Goal: Information Seeking & Learning: Learn about a topic

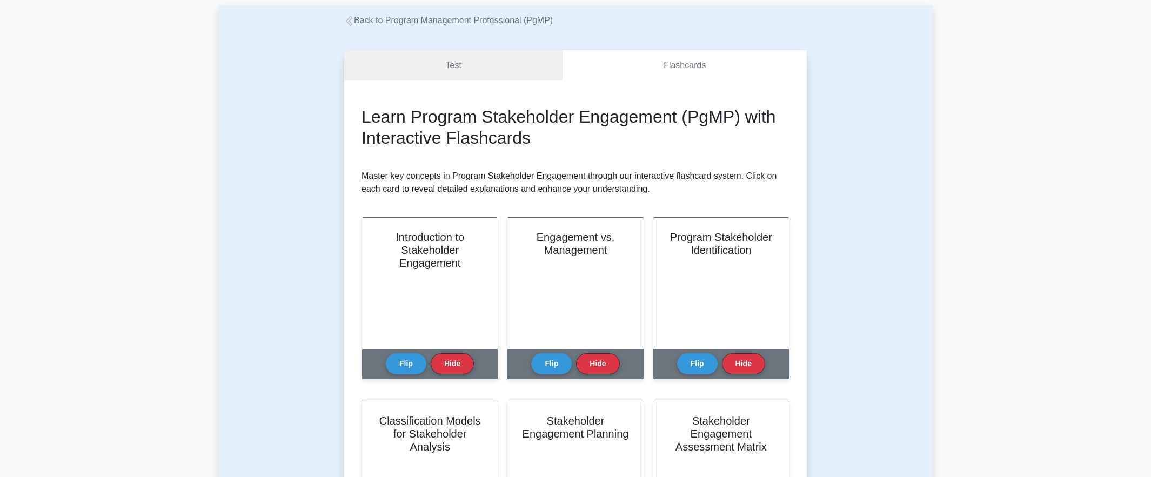
scroll to position [108, 0]
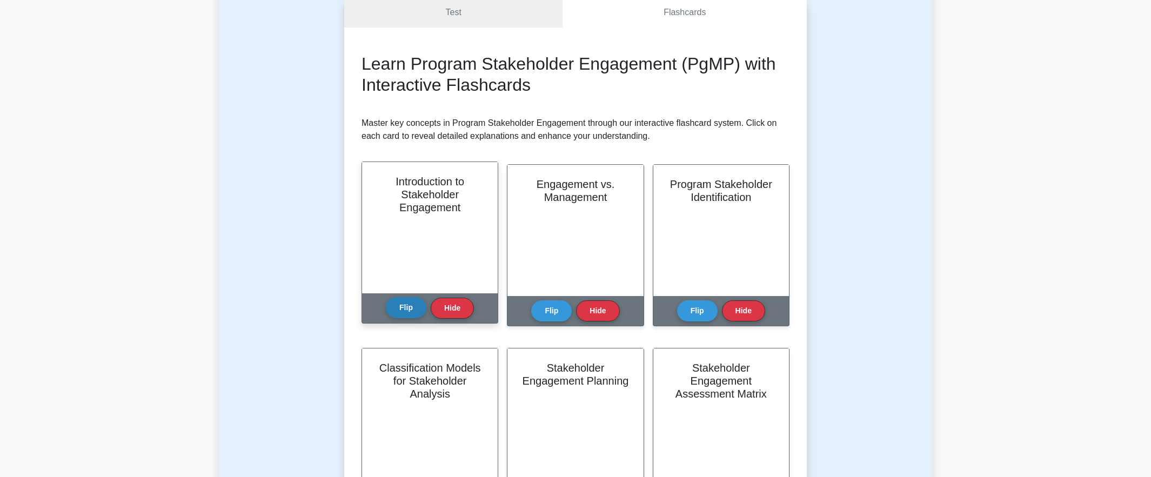
click at [404, 306] on button "Flip" at bounding box center [406, 307] width 41 height 21
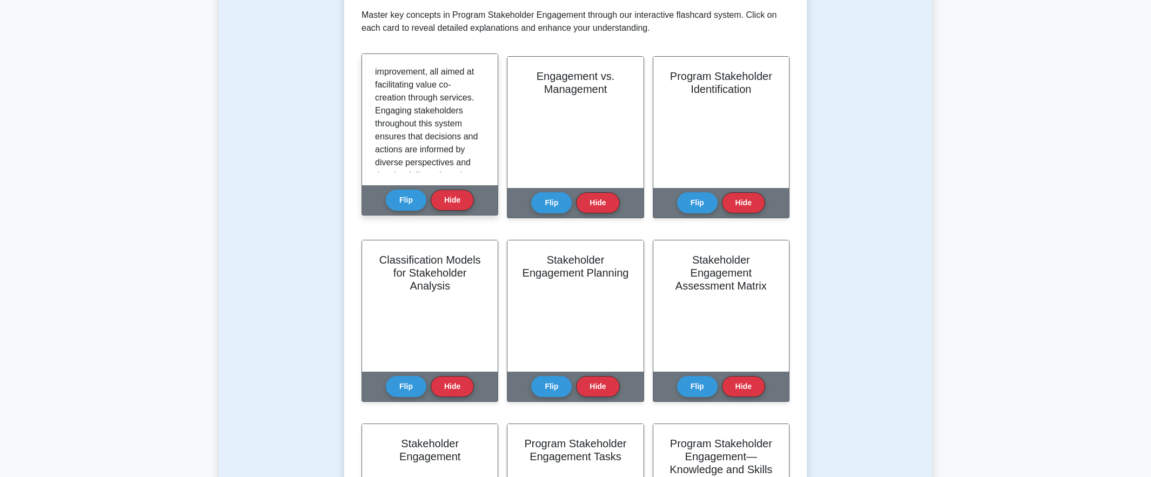
scroll to position [324, 0]
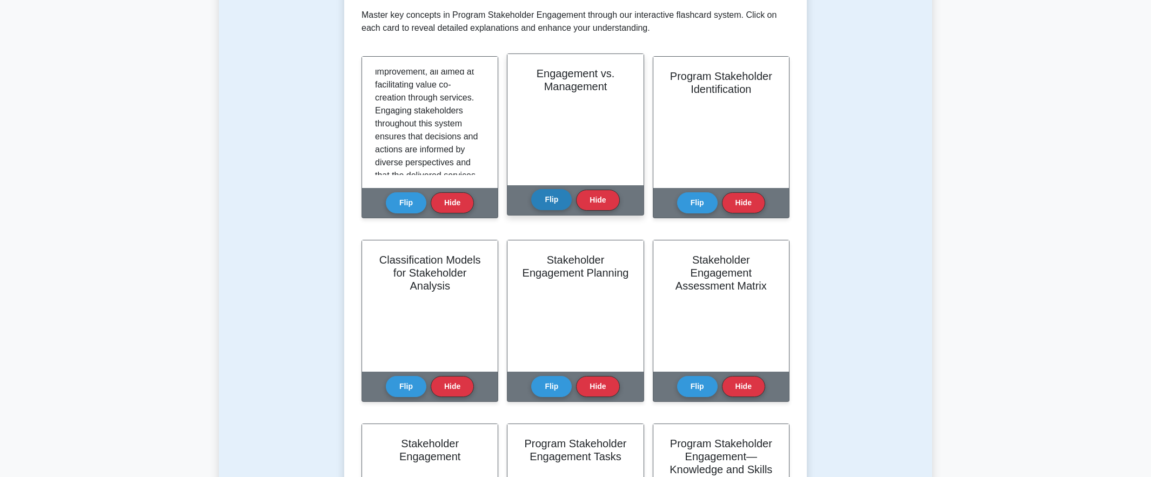
click at [547, 204] on button "Flip" at bounding box center [551, 199] width 41 height 21
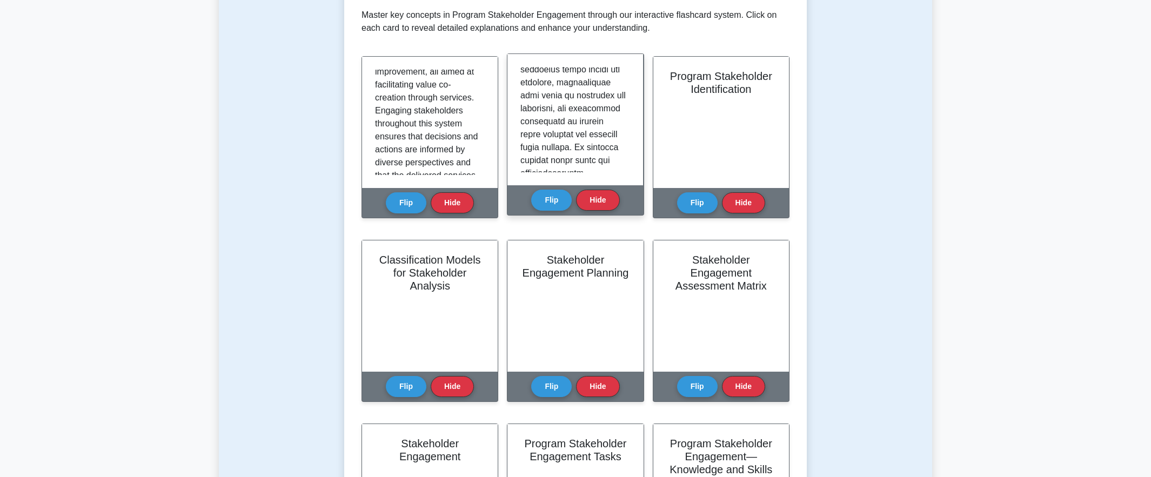
scroll to position [648, 0]
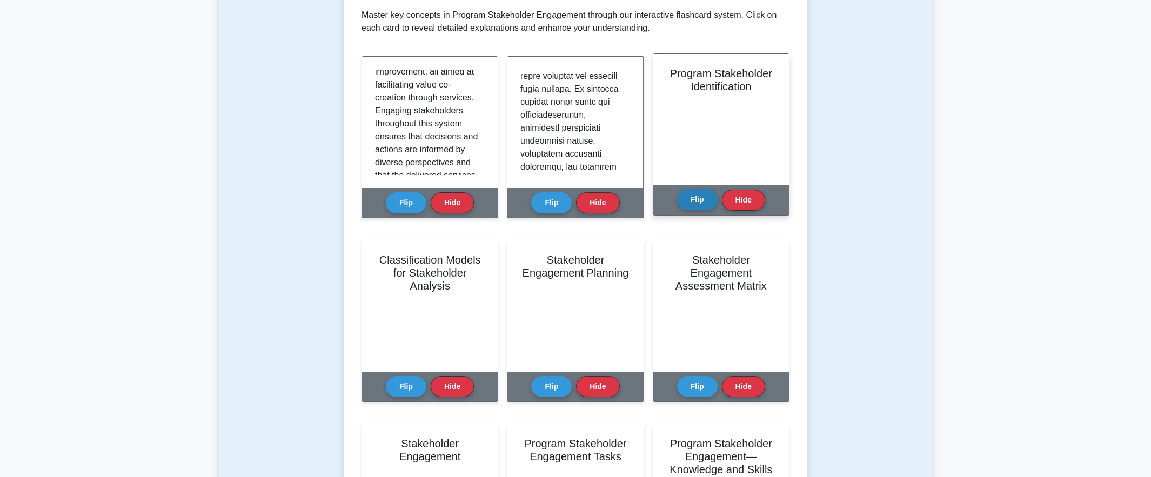
click at [697, 191] on button "Flip" at bounding box center [697, 199] width 41 height 21
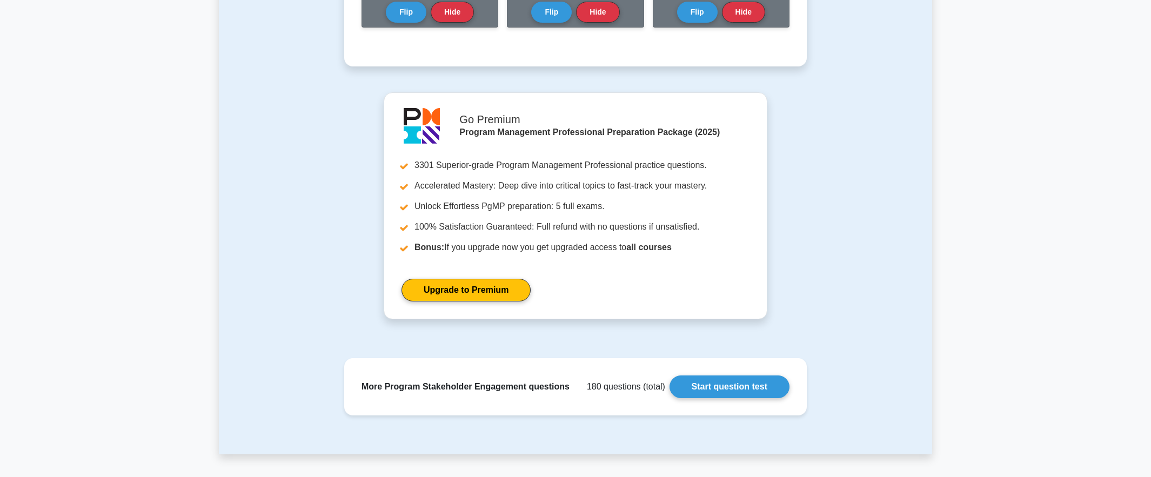
scroll to position [900, 0]
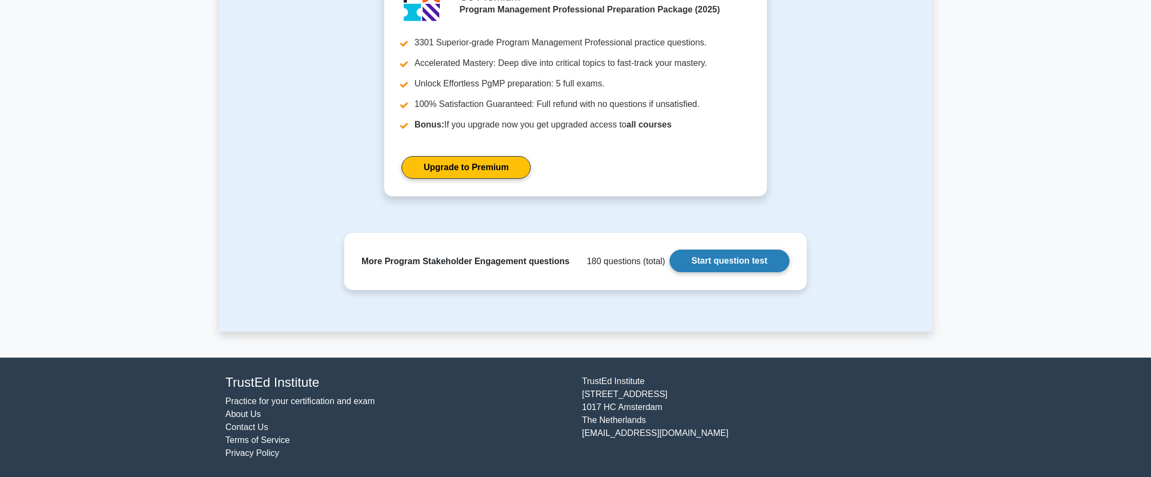
click at [716, 260] on link "Start question test" at bounding box center [729, 261] width 120 height 23
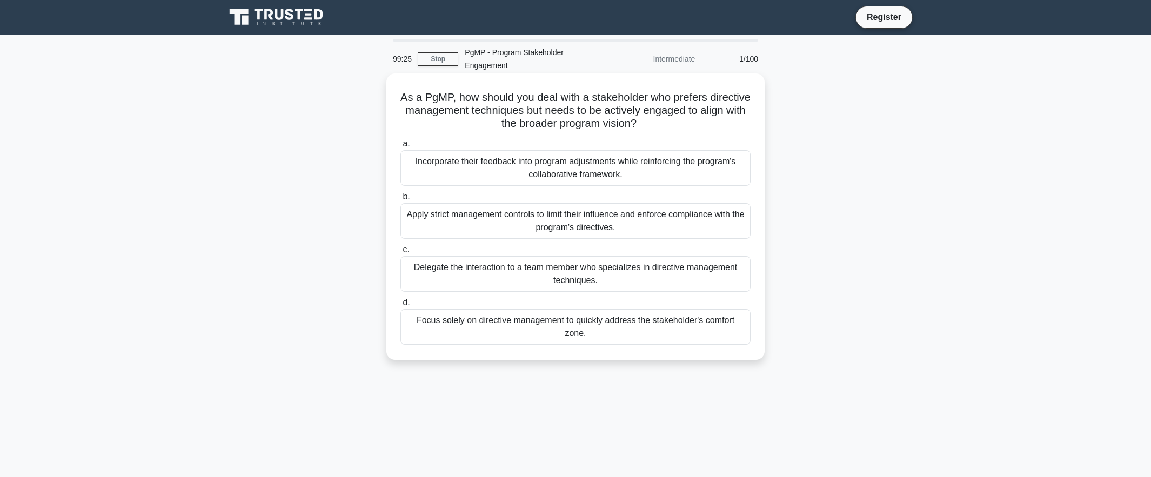
click at [666, 174] on div "Incorporate their feedback into program adjustments while reinforcing the progr…" at bounding box center [575, 168] width 350 height 36
click at [400, 147] on input "a. Incorporate their feedback into program adjustments while reinforcing the pr…" at bounding box center [400, 143] width 0 height 7
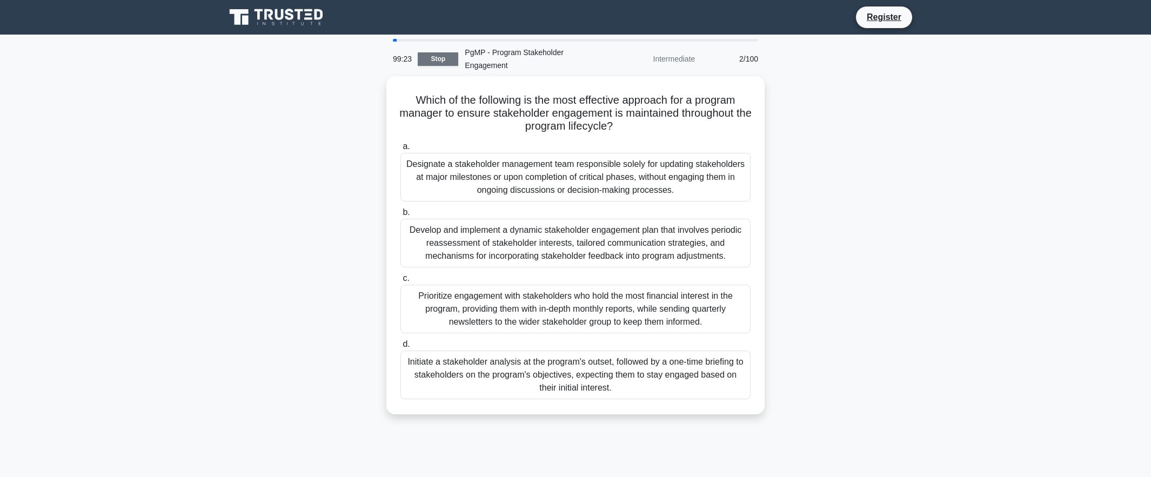
click at [440, 62] on link "Stop" at bounding box center [438, 59] width 41 height 14
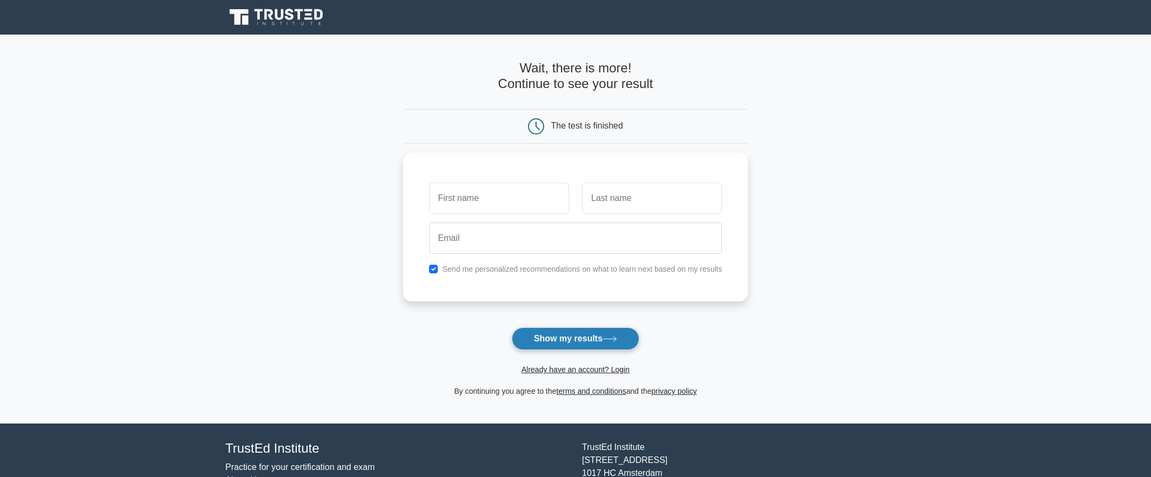
click at [609, 329] on button "Show my results" at bounding box center [576, 338] width 128 height 23
click at [510, 199] on input "text" at bounding box center [499, 195] width 140 height 31
type input "Elom"
click at [619, 200] on input "text" at bounding box center [652, 195] width 140 height 31
type input "Tuani"
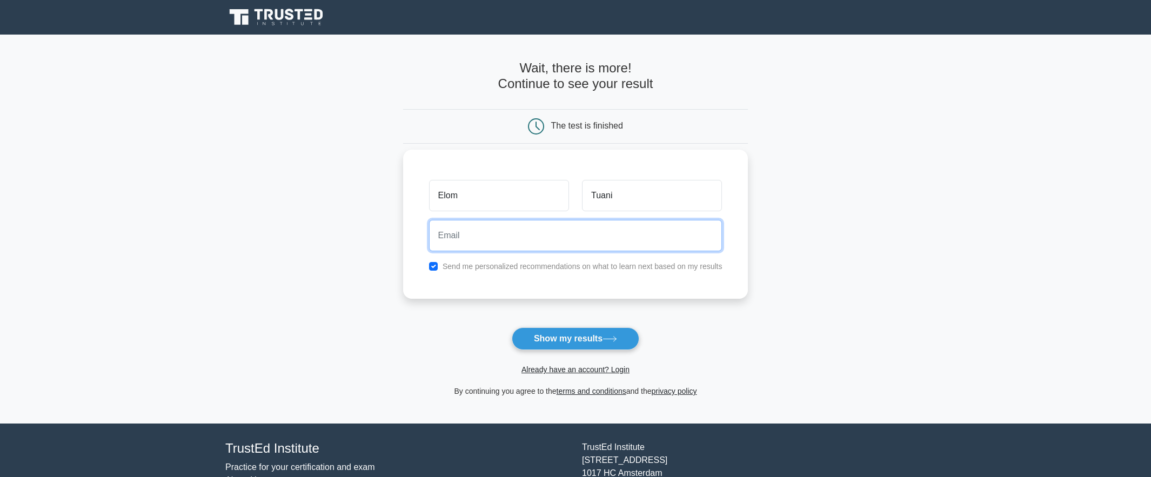
drag, startPoint x: 572, startPoint y: 236, endPoint x: 554, endPoint y: 240, distance: 18.3
click at [572, 236] on input "email" at bounding box center [575, 235] width 293 height 31
type input "marktuani@aol.com"
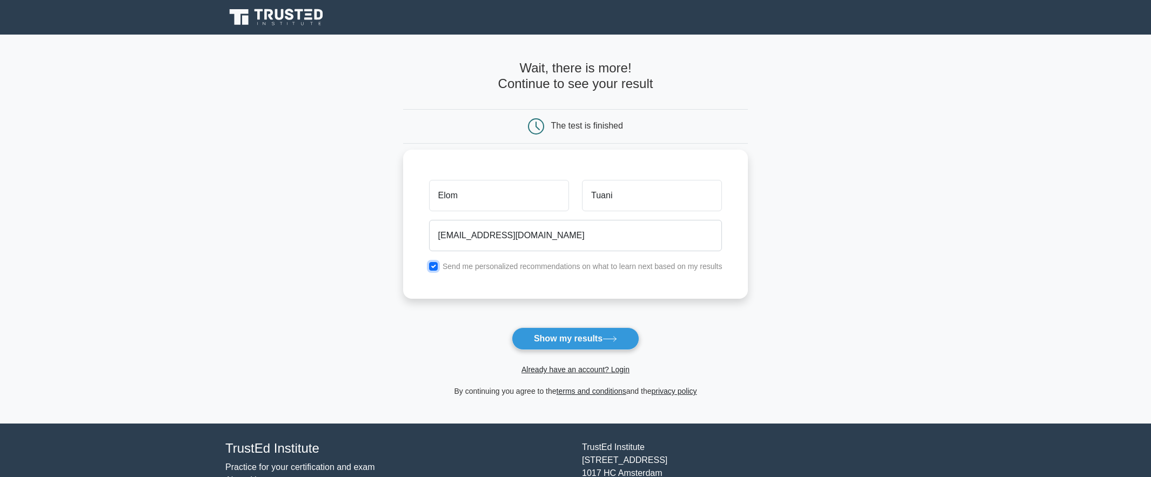
click at [434, 268] on input "checkbox" at bounding box center [433, 266] width 9 height 9
checkbox input "false"
click at [574, 336] on button "Show my results" at bounding box center [576, 338] width 128 height 23
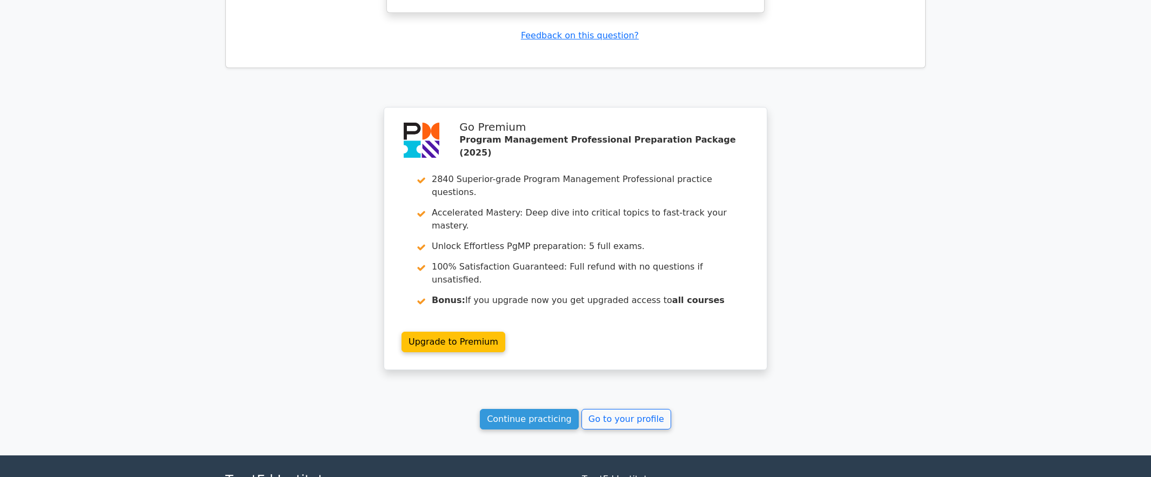
scroll to position [1403, 0]
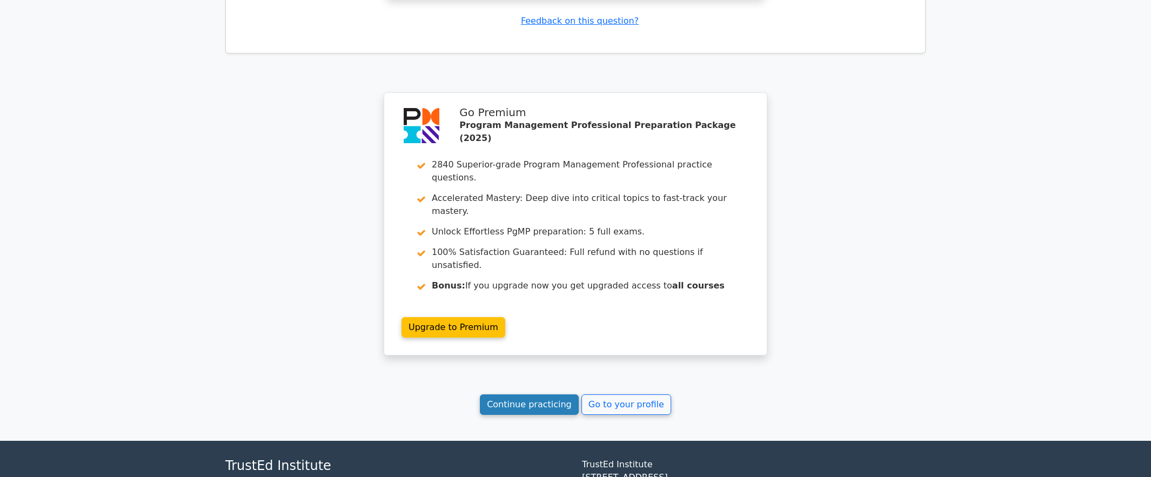
click at [538, 394] on link "Continue practicing" at bounding box center [529, 404] width 99 height 21
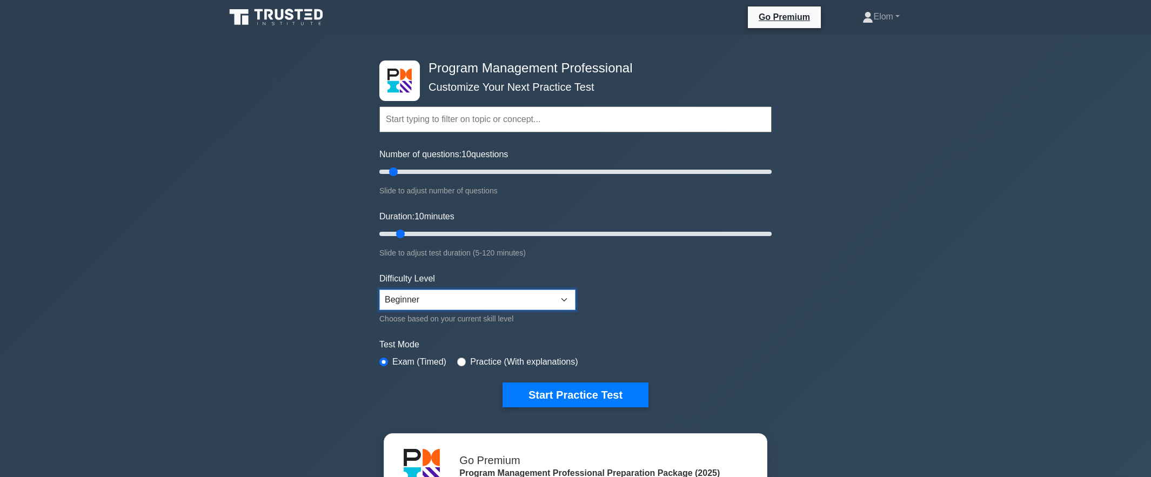
click at [514, 297] on select "Beginner Intermediate Expert" at bounding box center [477, 300] width 196 height 21
select select "intermediate"
click at [379, 290] on select "Beginner Intermediate Expert" at bounding box center [477, 300] width 196 height 21
drag, startPoint x: 535, startPoint y: 395, endPoint x: 561, endPoint y: 384, distance: 28.3
click at [561, 383] on button "Start Practice Test" at bounding box center [575, 395] width 146 height 25
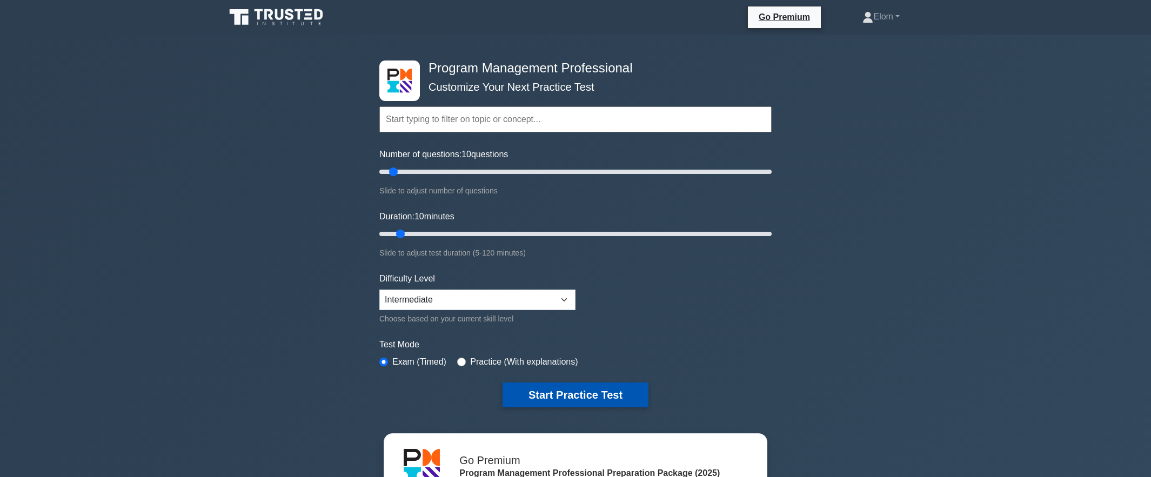
click at [555, 391] on button "Start Practice Test" at bounding box center [575, 395] width 146 height 25
click at [587, 392] on button "Start Practice Test" at bounding box center [575, 395] width 146 height 25
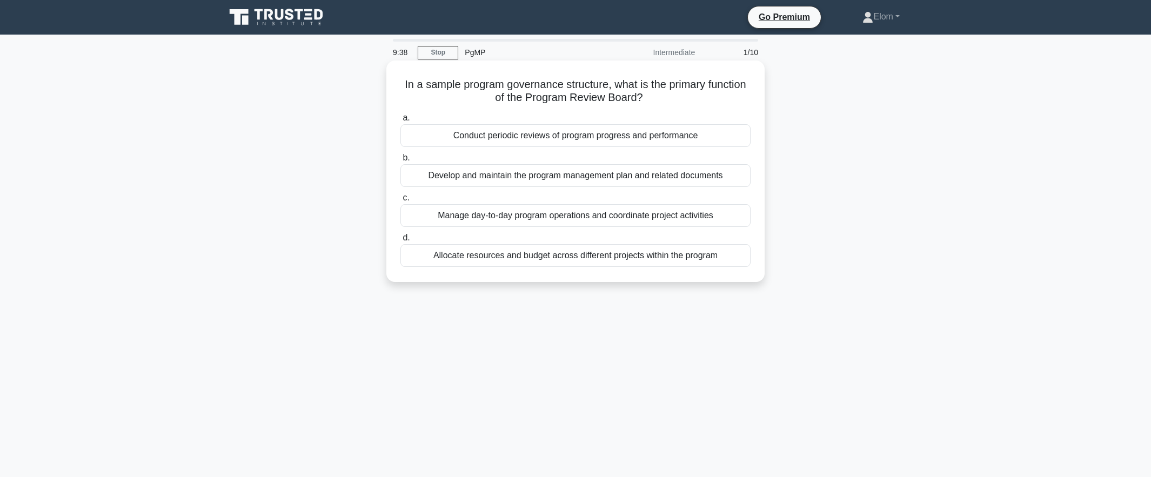
click at [653, 134] on div "Conduct periodic reviews of program progress and performance" at bounding box center [575, 135] width 350 height 23
click at [400, 122] on input "a. Conduct periodic reviews of program progress and performance" at bounding box center [400, 118] width 0 height 7
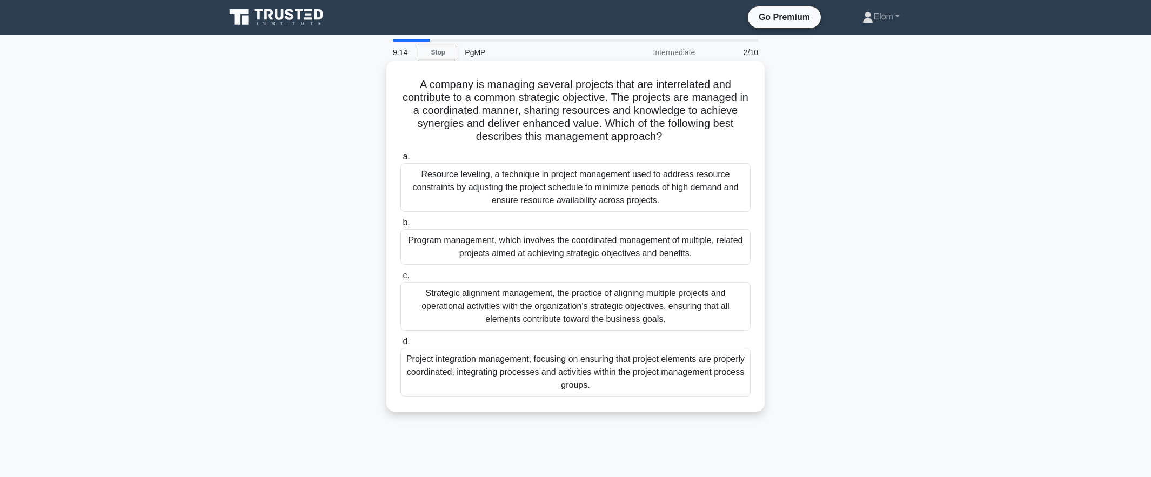
click at [667, 249] on div "Program management, which involves the coordinated management of multiple, rela…" at bounding box center [575, 247] width 350 height 36
click at [400, 226] on input "b. Program management, which involves the coordinated management of multiple, r…" at bounding box center [400, 222] width 0 height 7
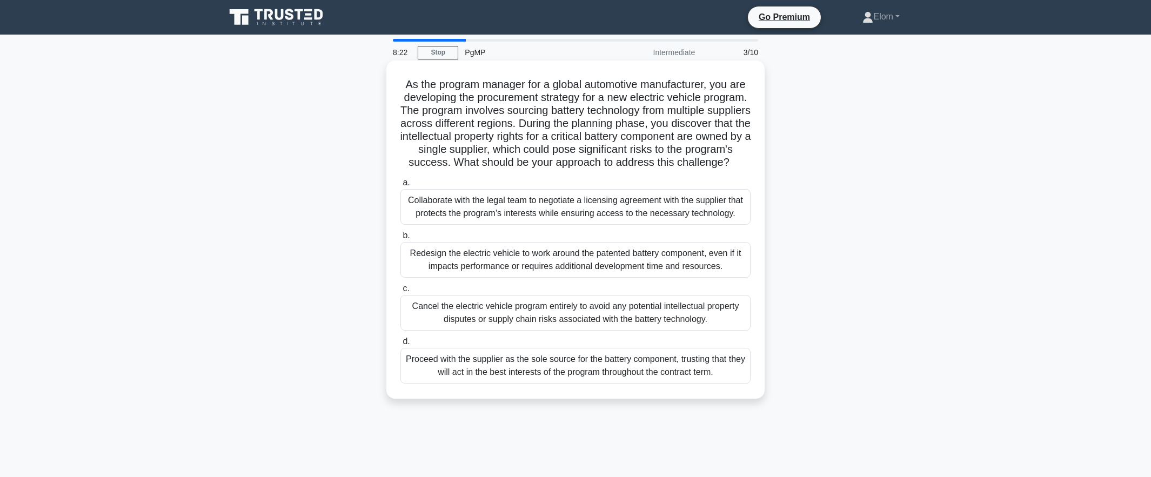
click at [668, 246] on label "b. Redesign the electric vehicle to work around the patented battery component,…" at bounding box center [575, 253] width 350 height 49
click at [400, 239] on input "b. Redesign the electric vehicle to work around the patented battery component,…" at bounding box center [400, 235] width 0 height 7
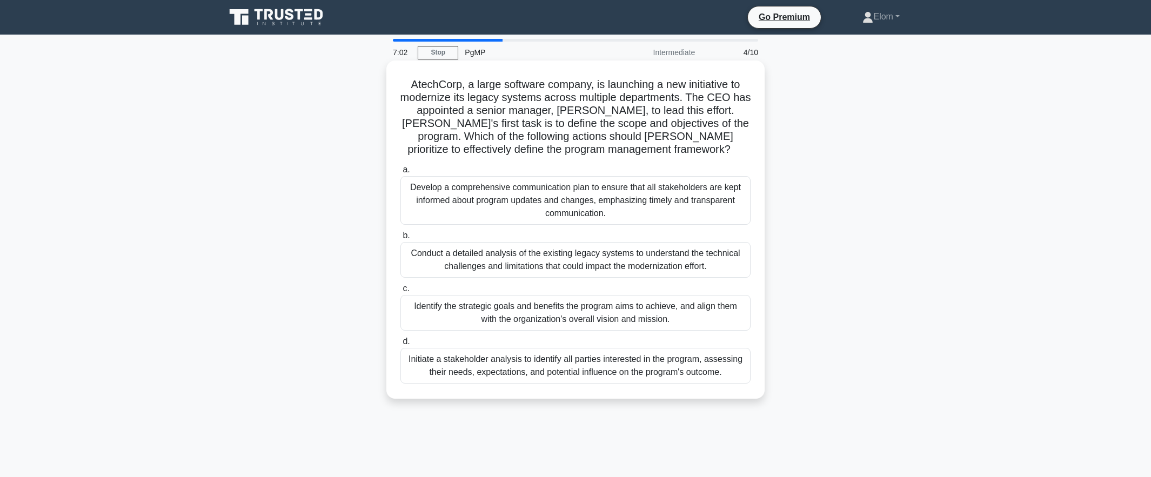
click at [726, 308] on div "Identify the strategic goals and benefits the program aims to achieve, and alig…" at bounding box center [575, 313] width 350 height 36
click at [400, 292] on input "c. Identify the strategic goals and benefits the program aims to achieve, and a…" at bounding box center [400, 288] width 0 height 7
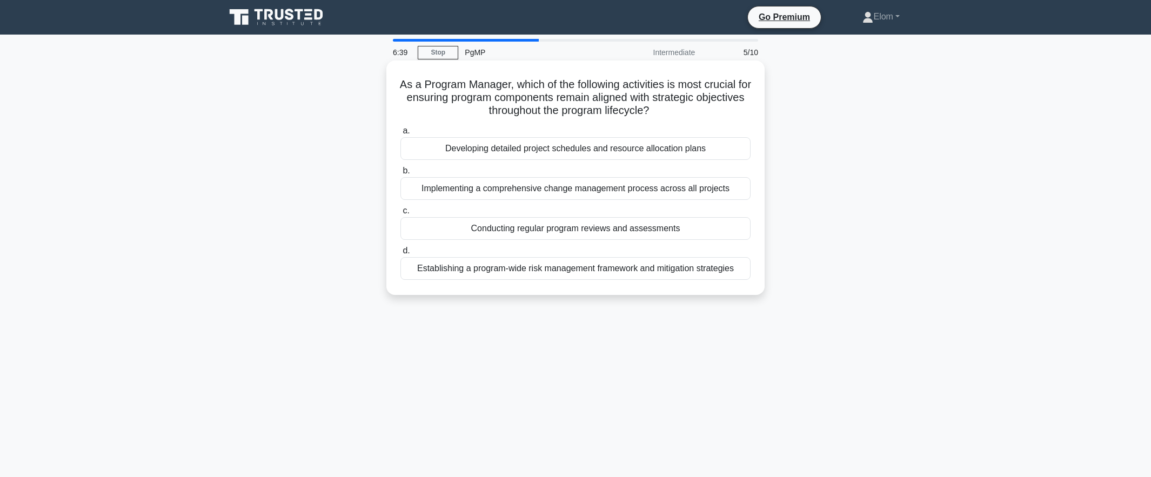
click at [719, 231] on div "Conducting regular program reviews and assessments" at bounding box center [575, 228] width 350 height 23
click at [400, 214] on input "c. Conducting regular program reviews and assessments" at bounding box center [400, 210] width 0 height 7
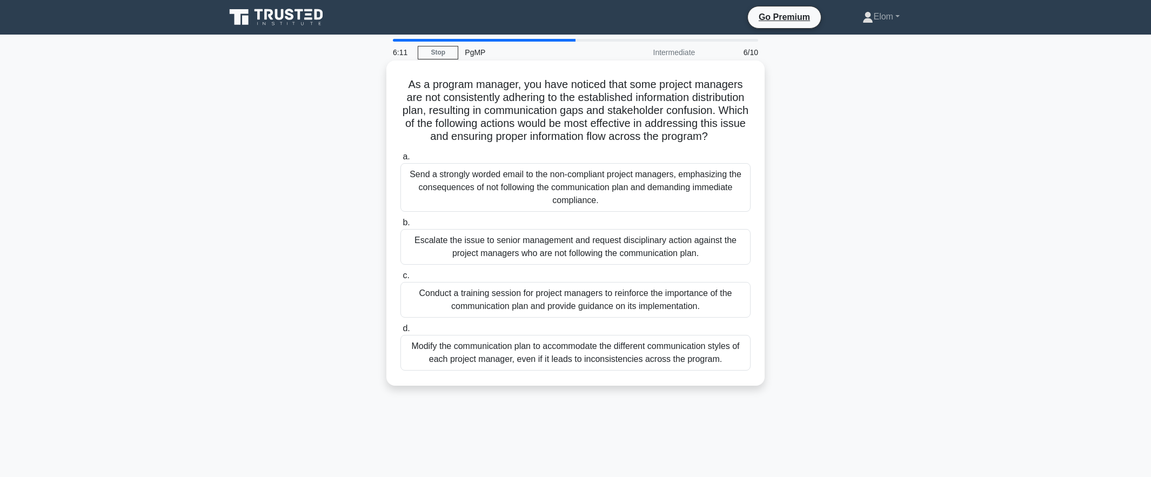
click at [741, 310] on div "Conduct a training session for project managers to reinforce the importance of …" at bounding box center [575, 300] width 350 height 36
click at [400, 279] on input "c. Conduct a training session for project managers to reinforce the importance …" at bounding box center [400, 275] width 0 height 7
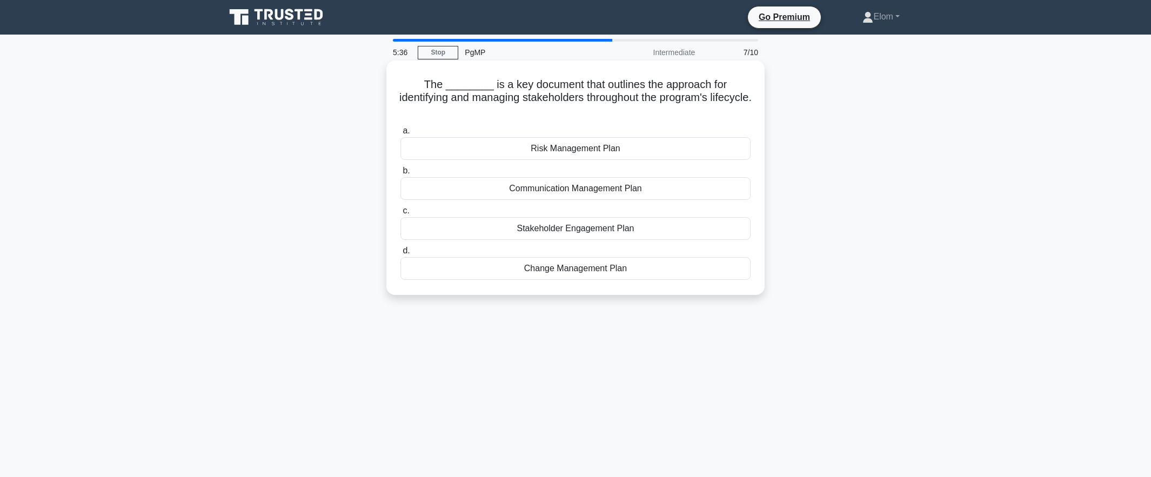
click at [750, 234] on div "c. Stakeholder Engagement Plan" at bounding box center [575, 222] width 363 height 36
click at [621, 232] on div "Stakeholder Engagement Plan" at bounding box center [575, 228] width 350 height 23
click at [400, 214] on input "c. Stakeholder Engagement Plan" at bounding box center [400, 210] width 0 height 7
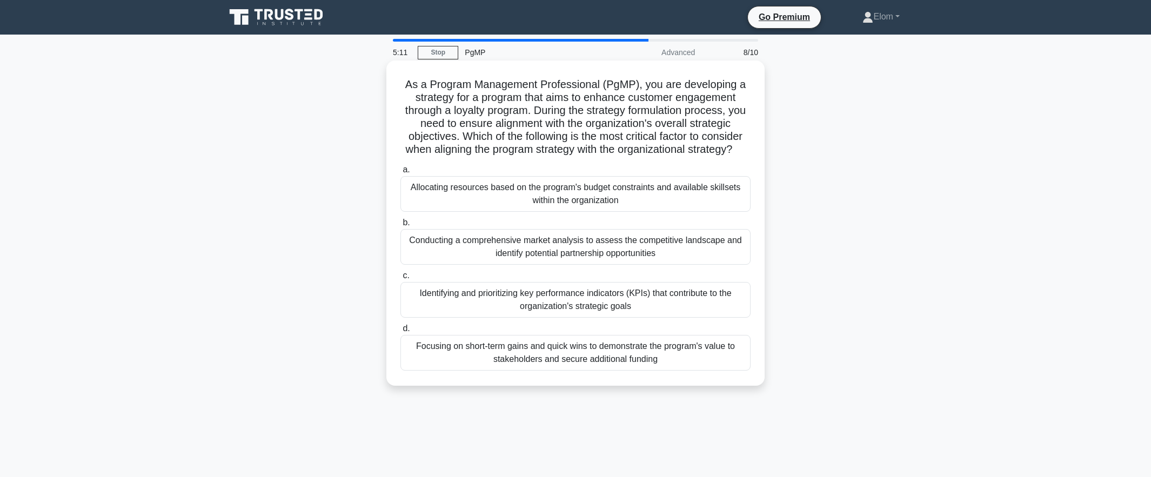
click at [690, 315] on div "Identifying and prioritizing key performance indicators (KPIs) that contribute …" at bounding box center [575, 300] width 350 height 36
click at [400, 279] on input "c. Identifying and prioritizing key performance indicators (KPIs) that contribu…" at bounding box center [400, 275] width 0 height 7
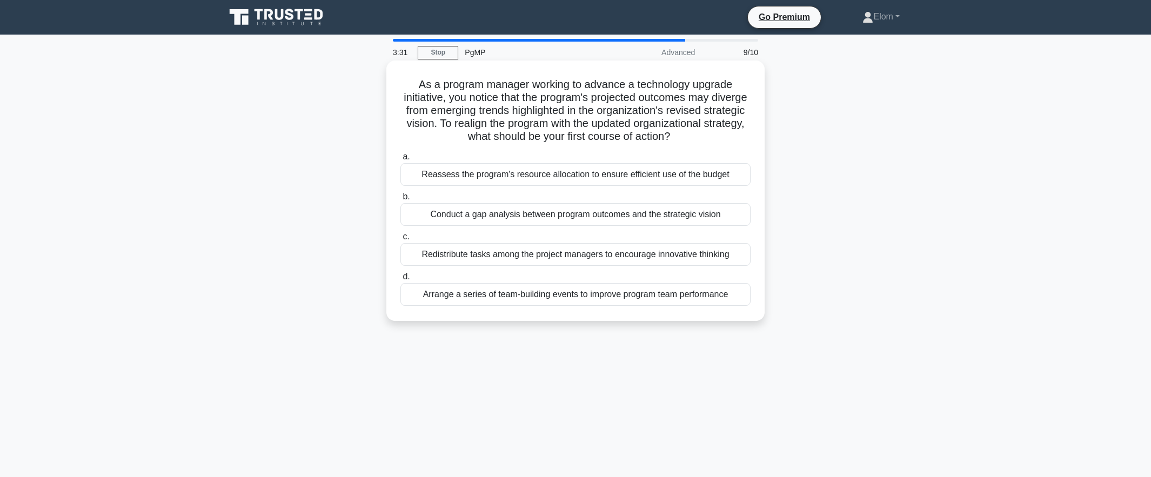
click at [578, 214] on div "Conduct a gap analysis between program outcomes and the strategic vision" at bounding box center [575, 214] width 350 height 23
click at [400, 200] on input "b. Conduct a gap analysis between program outcomes and the strategic vision" at bounding box center [400, 196] width 0 height 7
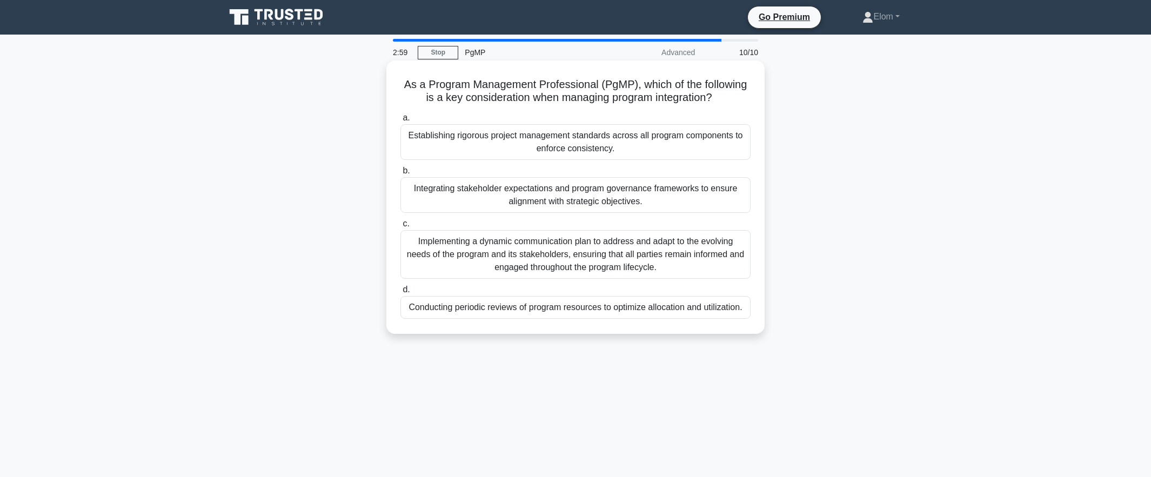
click at [723, 248] on div "Implementing a dynamic communication plan to address and adapt to the evolving …" at bounding box center [575, 254] width 350 height 49
click at [400, 227] on input "c. Implementing a dynamic communication plan to address and adapt to the evolvi…" at bounding box center [400, 223] width 0 height 7
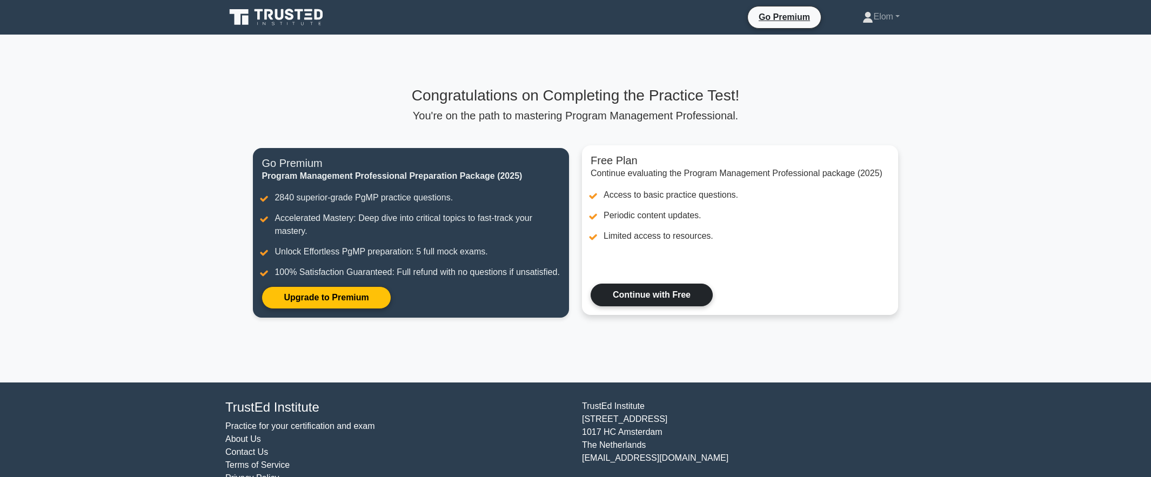
click at [680, 306] on link "Continue with Free" at bounding box center [652, 295] width 122 height 23
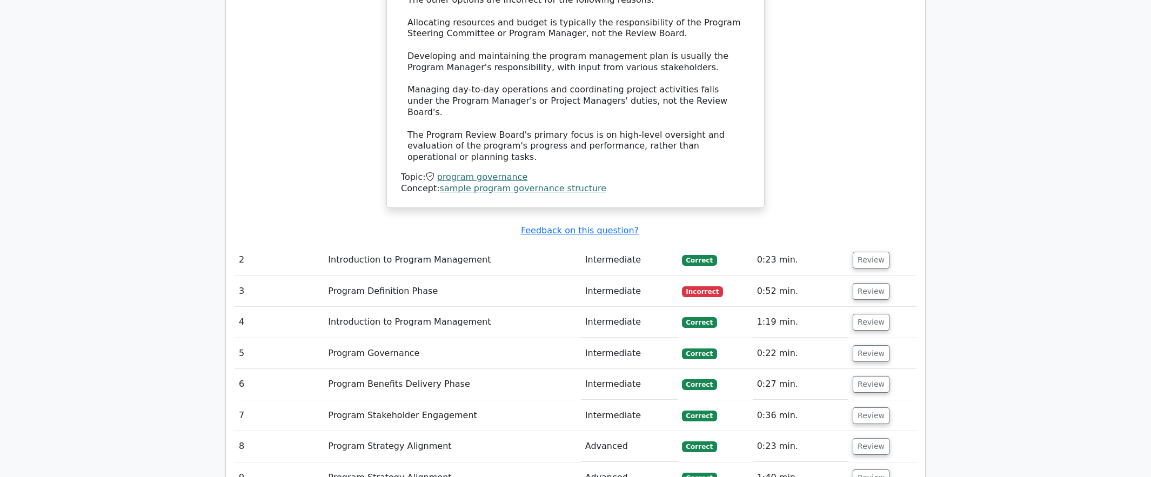
scroll to position [1297, 0]
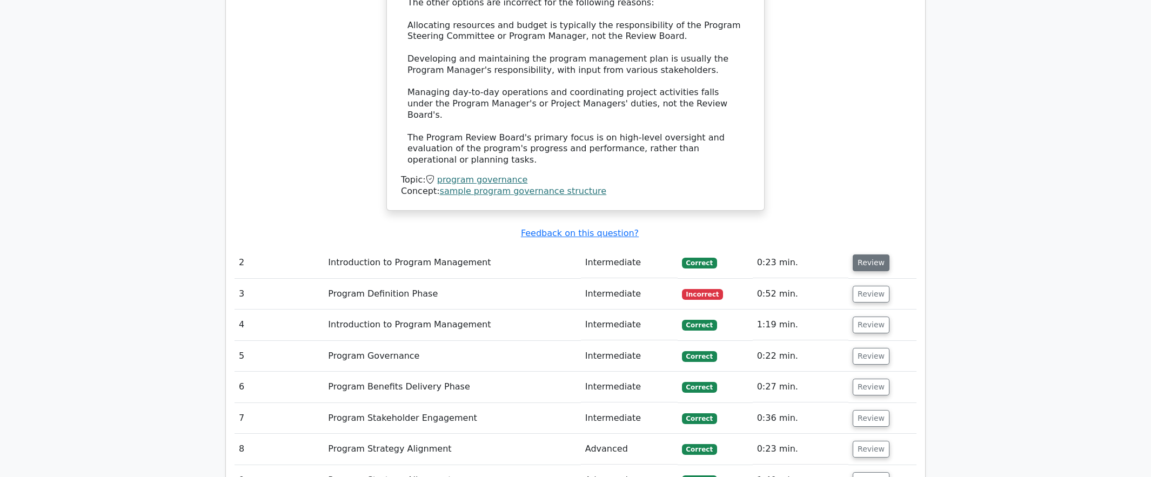
click at [866, 254] on button "Review" at bounding box center [871, 262] width 37 height 17
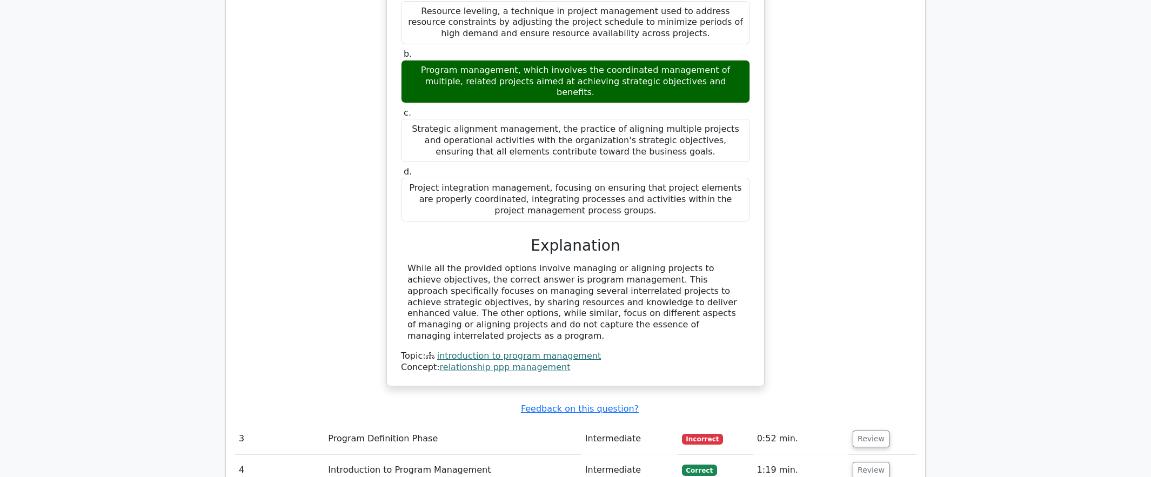
scroll to position [1783, 0]
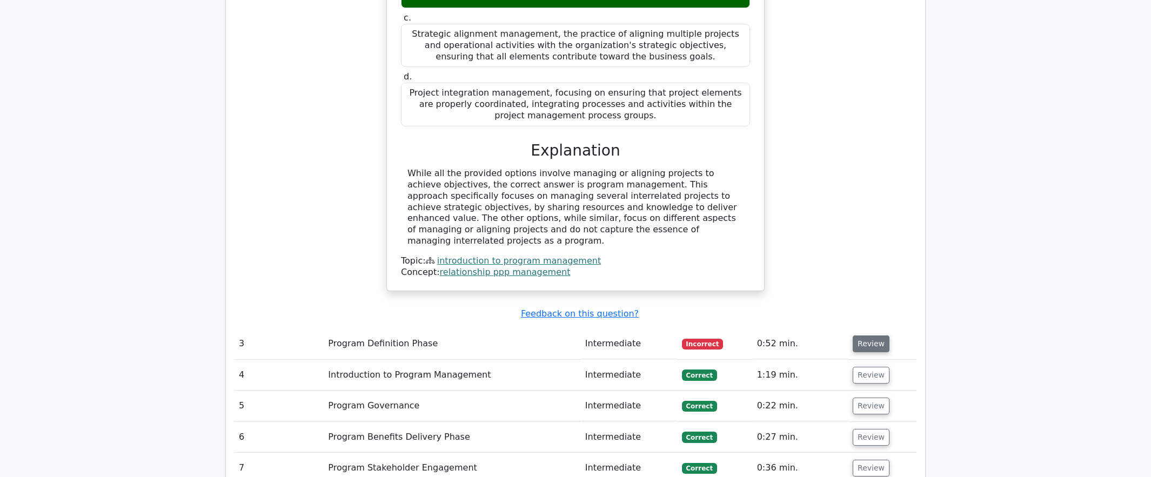
click at [867, 336] on button "Review" at bounding box center [871, 344] width 37 height 17
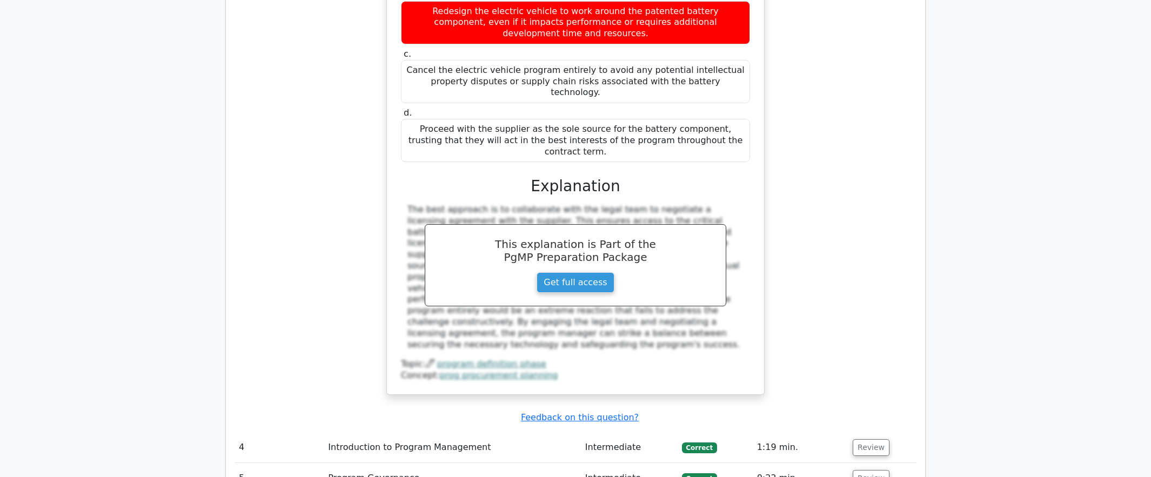
scroll to position [2431, 0]
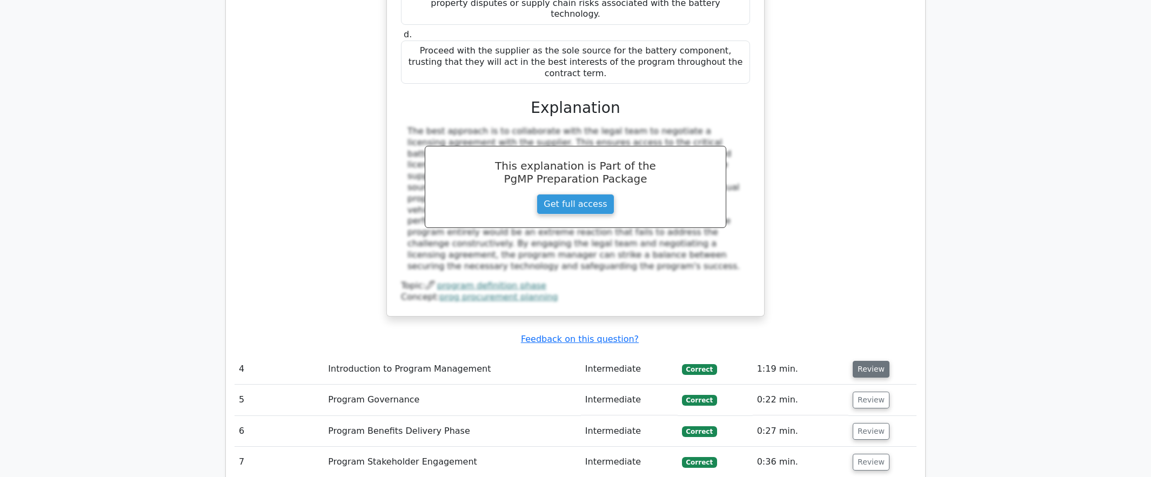
click at [871, 361] on button "Review" at bounding box center [871, 369] width 37 height 17
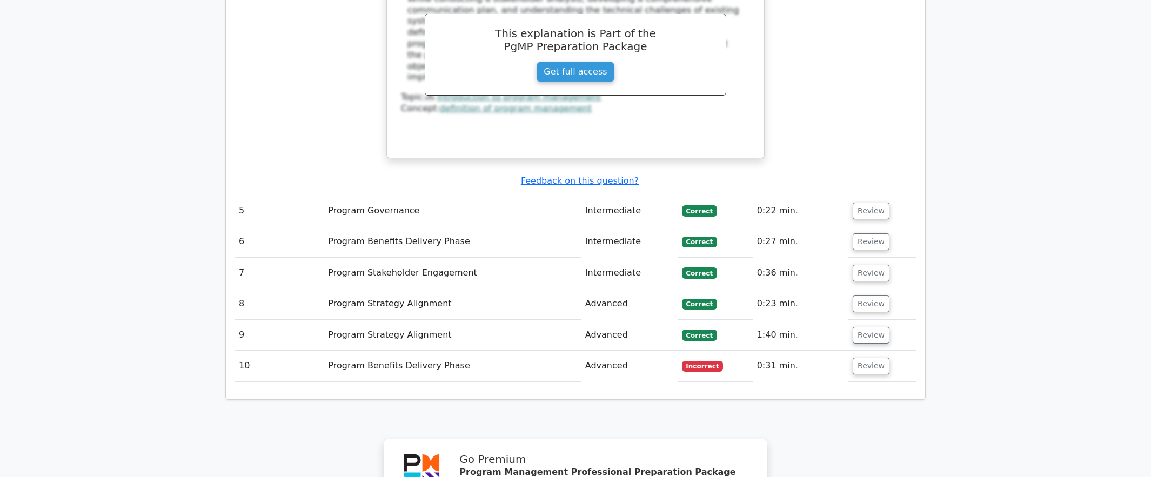
scroll to position [3242, 0]
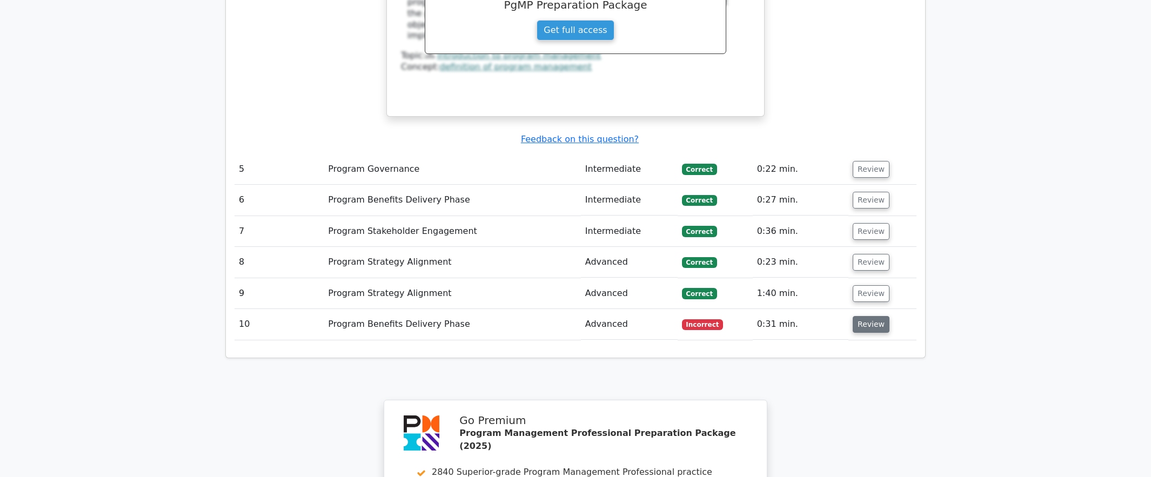
click at [867, 316] on button "Review" at bounding box center [871, 324] width 37 height 17
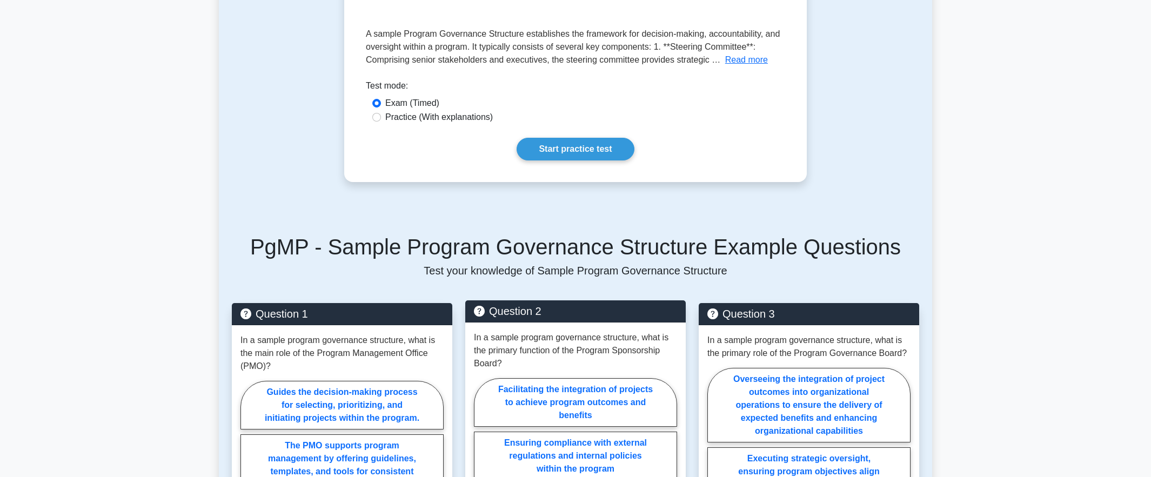
scroll to position [108, 0]
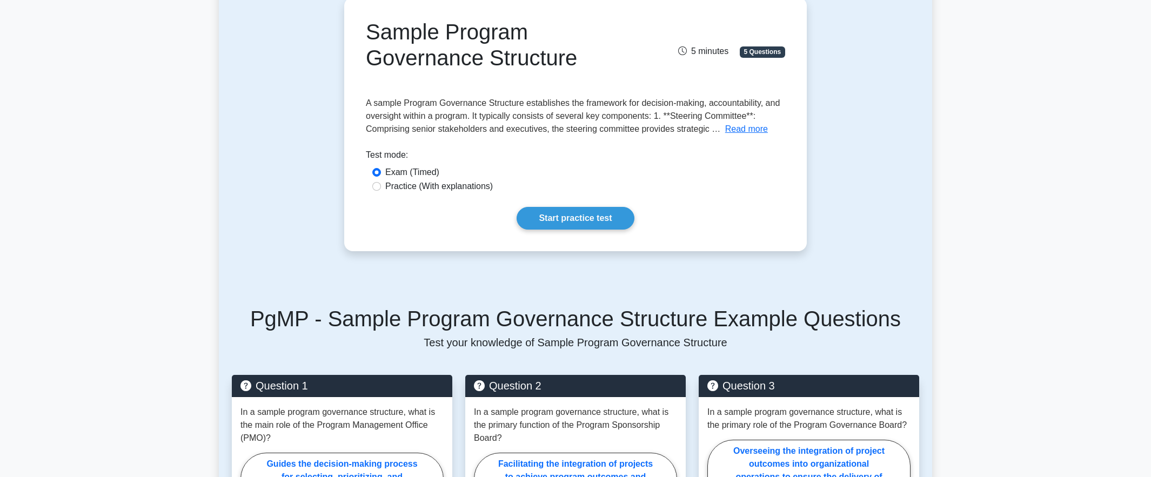
click at [632, 247] on div "Sample Program Governance Structure 5 minutes 5 Questions Read more Program Spo…" at bounding box center [575, 124] width 462 height 254
click at [598, 217] on link "Start practice test" at bounding box center [574, 218] width 117 height 23
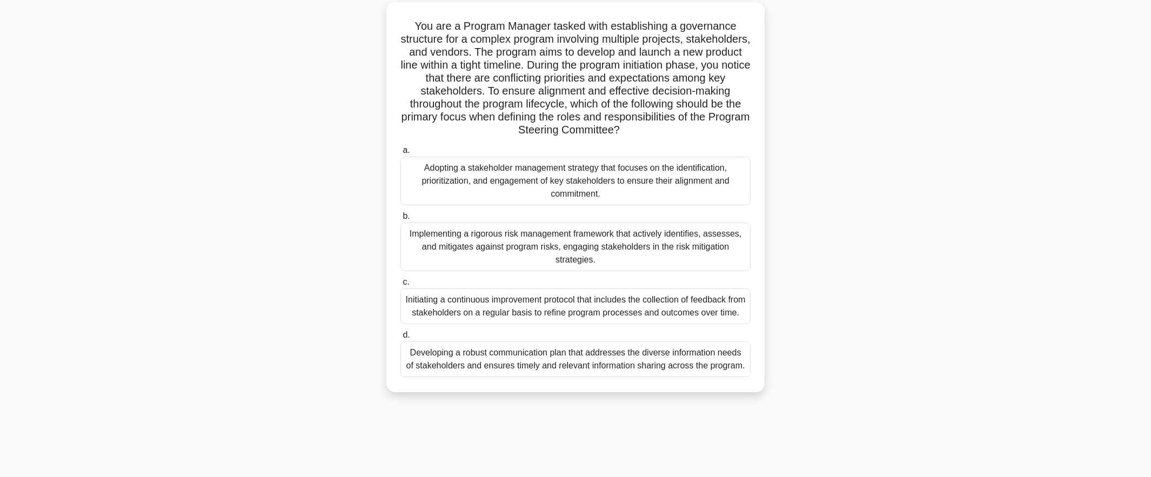
scroll to position [52, 0]
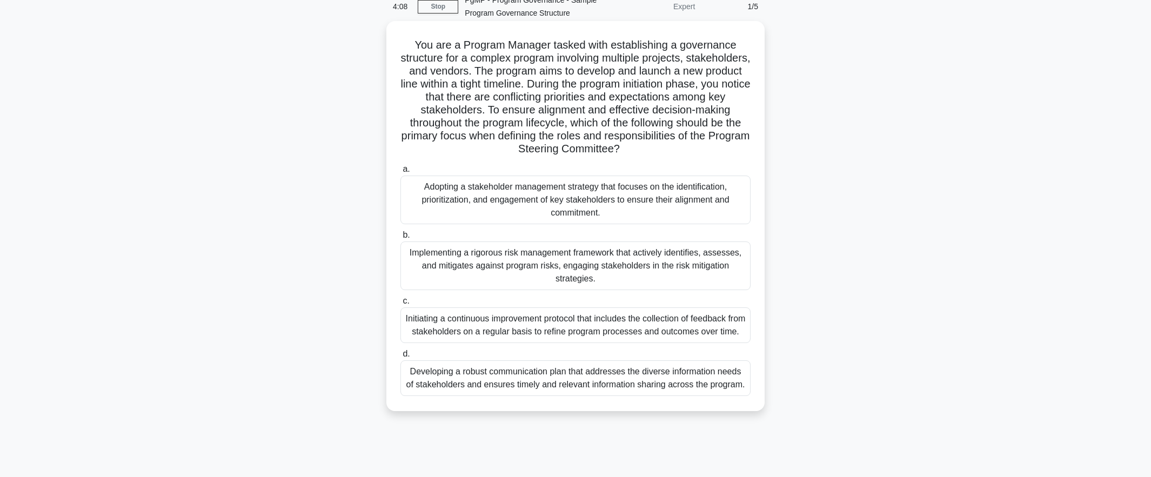
click at [649, 193] on div "Adopting a stakeholder management strategy that focuses on the identification, …" at bounding box center [575, 200] width 350 height 49
click at [400, 173] on input "a. Adopting a stakeholder management strategy that focuses on the identificatio…" at bounding box center [400, 169] width 0 height 7
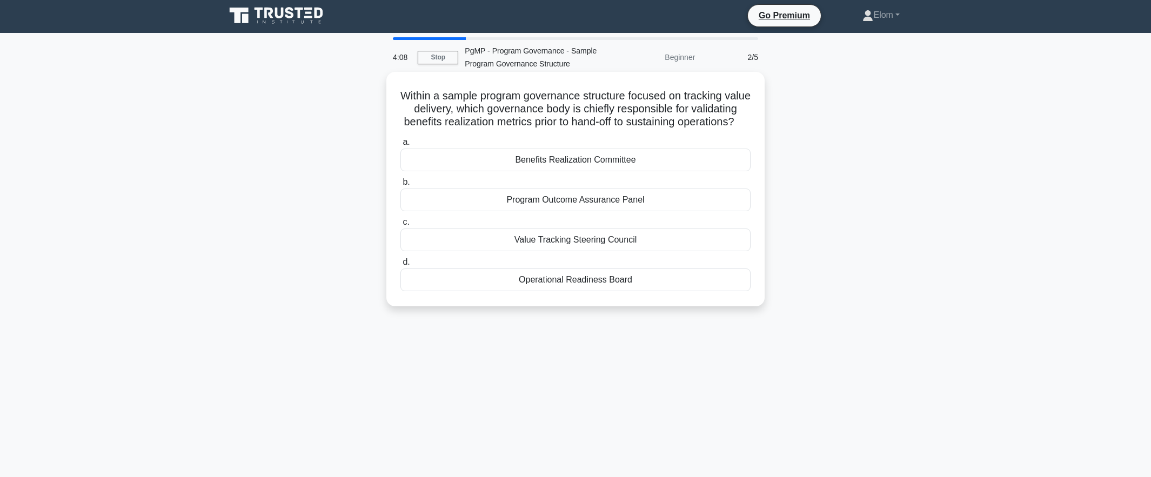
scroll to position [0, 0]
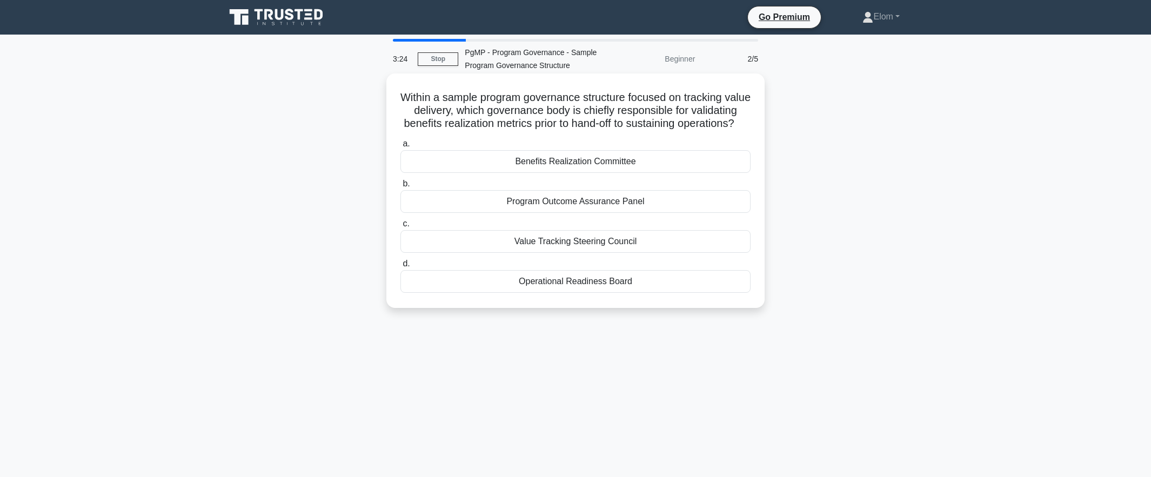
click at [636, 173] on div "Benefits Realization Committee" at bounding box center [575, 161] width 350 height 23
click at [400, 147] on input "a. Benefits Realization Committee" at bounding box center [400, 143] width 0 height 7
click at [620, 204] on div "Program Strategic Alignment Committee" at bounding box center [575, 201] width 350 height 23
click at [400, 187] on input "b. Program Strategic Alignment Committee" at bounding box center [400, 183] width 0 height 7
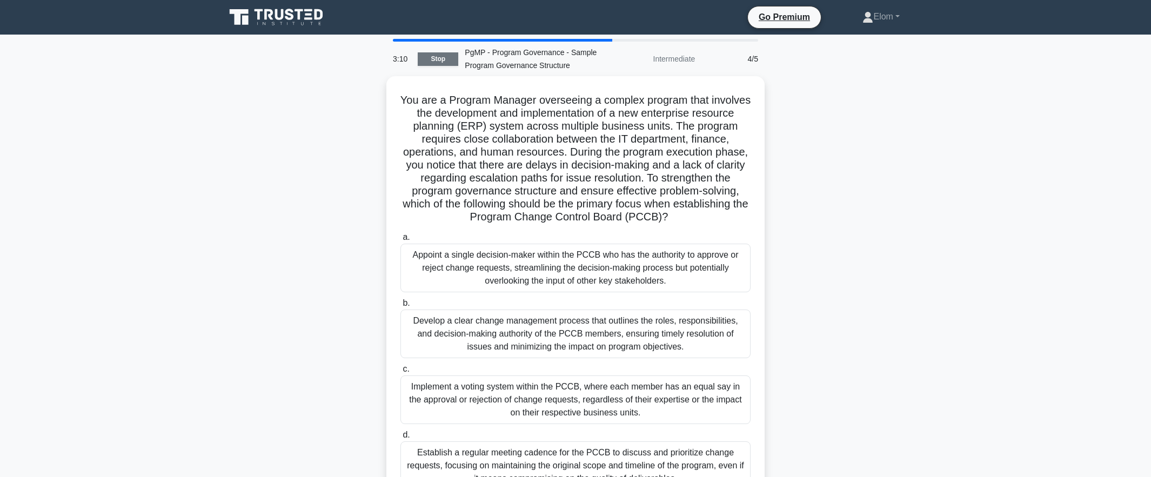
drag, startPoint x: 433, startPoint y: 56, endPoint x: 442, endPoint y: 57, distance: 9.3
click at [433, 56] on link "Stop" at bounding box center [438, 59] width 41 height 14
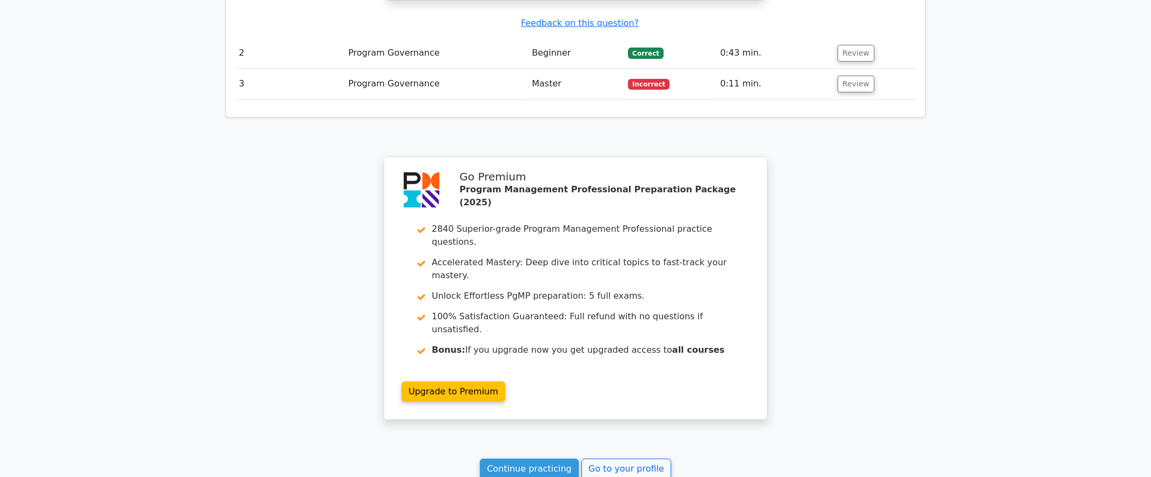
scroll to position [1487, 0]
